Goal: Task Accomplishment & Management: Use online tool/utility

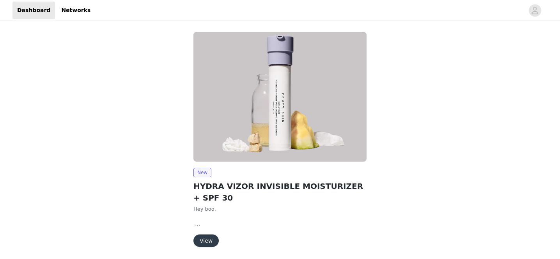
scroll to position [27, 0]
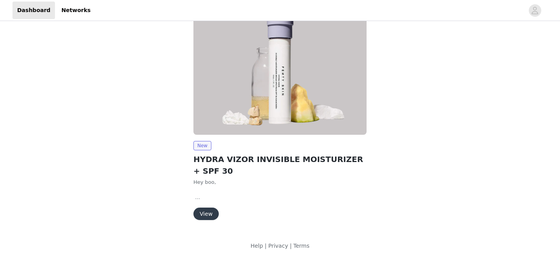
click at [203, 218] on button "View" at bounding box center [205, 214] width 25 height 12
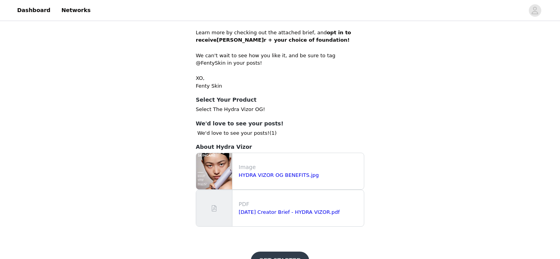
scroll to position [313, 0]
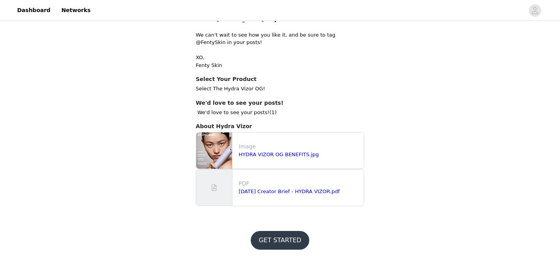
click at [279, 239] on button "GET STARTED" at bounding box center [280, 240] width 58 height 19
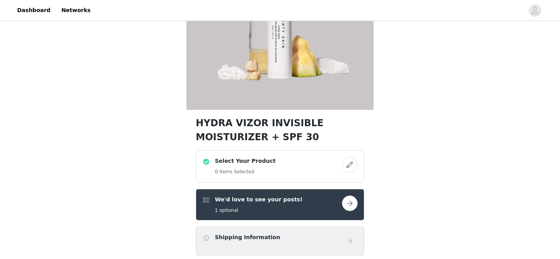
scroll to position [100, 0]
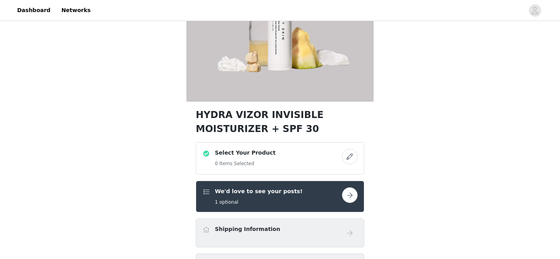
click at [345, 158] on button "button" at bounding box center [350, 157] width 16 height 16
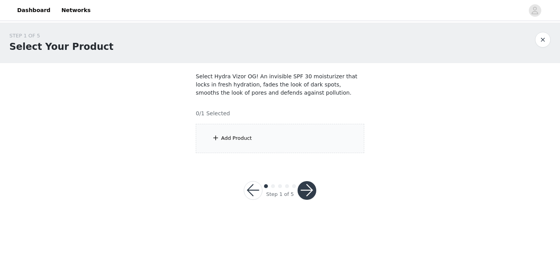
click at [250, 145] on div "Add Product" at bounding box center [280, 138] width 168 height 29
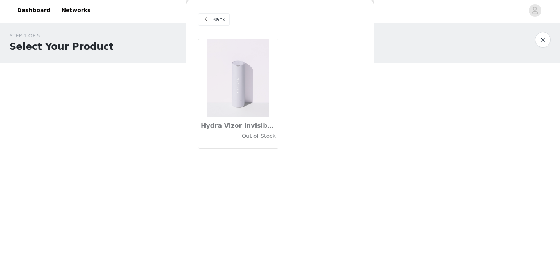
click at [257, 113] on img at bounding box center [238, 78] width 62 height 78
